Goal: Find specific page/section: Find specific page/section

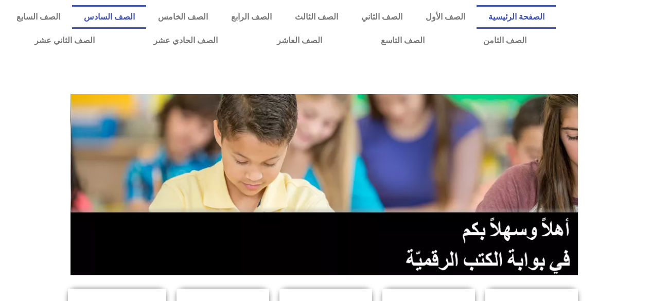
click at [146, 20] on link "الصف السادس" at bounding box center [109, 17] width 74 height 24
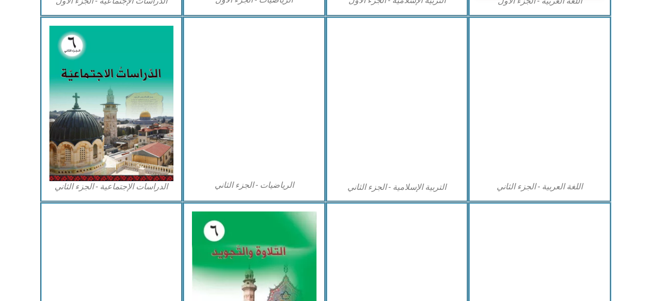
scroll to position [502, 0]
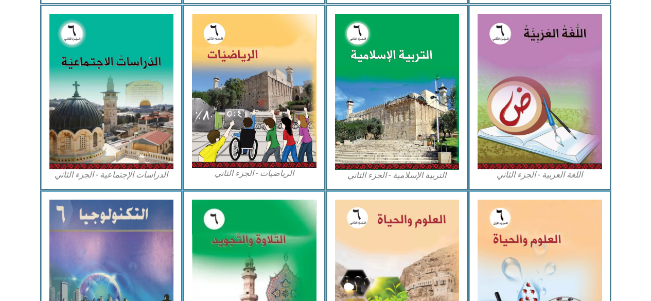
click at [519, 236] on img at bounding box center [540, 276] width 125 height 152
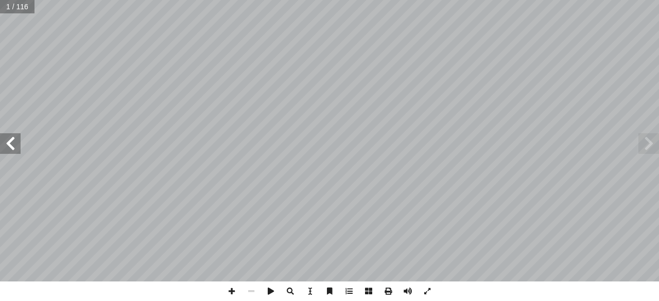
click at [10, 146] on span at bounding box center [10, 143] width 21 height 21
click at [14, 138] on span at bounding box center [10, 143] width 21 height 21
click at [18, 138] on span at bounding box center [10, 143] width 21 height 21
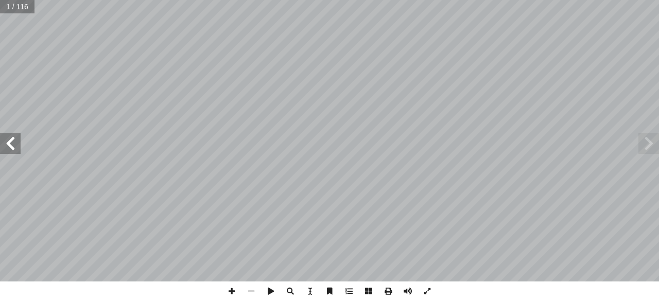
click at [15, 140] on span at bounding box center [10, 143] width 21 height 21
click at [16, 138] on span at bounding box center [10, 143] width 21 height 21
click at [13, 140] on span at bounding box center [10, 143] width 21 height 21
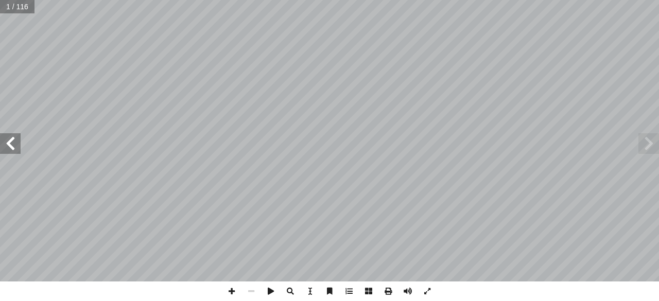
click at [13, 140] on span at bounding box center [10, 143] width 21 height 21
click at [9, 143] on span at bounding box center [10, 143] width 21 height 21
click at [7, 143] on span at bounding box center [10, 143] width 21 height 21
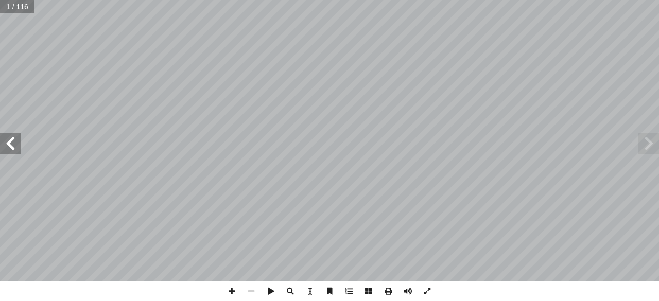
click at [7, 143] on span at bounding box center [10, 143] width 21 height 21
click at [17, 140] on span at bounding box center [10, 143] width 21 height 21
click at [15, 144] on span at bounding box center [10, 143] width 21 height 21
click at [12, 146] on span at bounding box center [10, 143] width 21 height 21
click at [14, 143] on span at bounding box center [10, 143] width 21 height 21
